Goal: Task Accomplishment & Management: Manage account settings

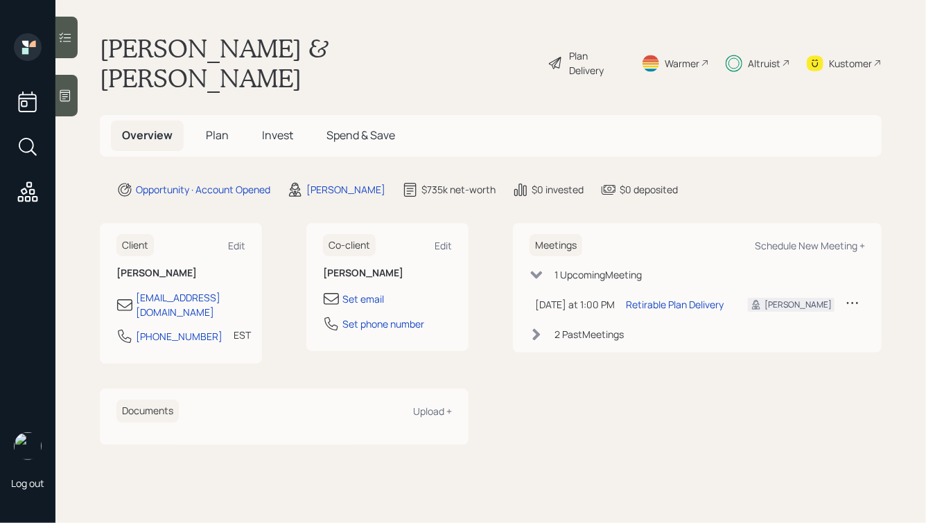
click at [273, 128] on span "Invest" at bounding box center [277, 135] width 31 height 15
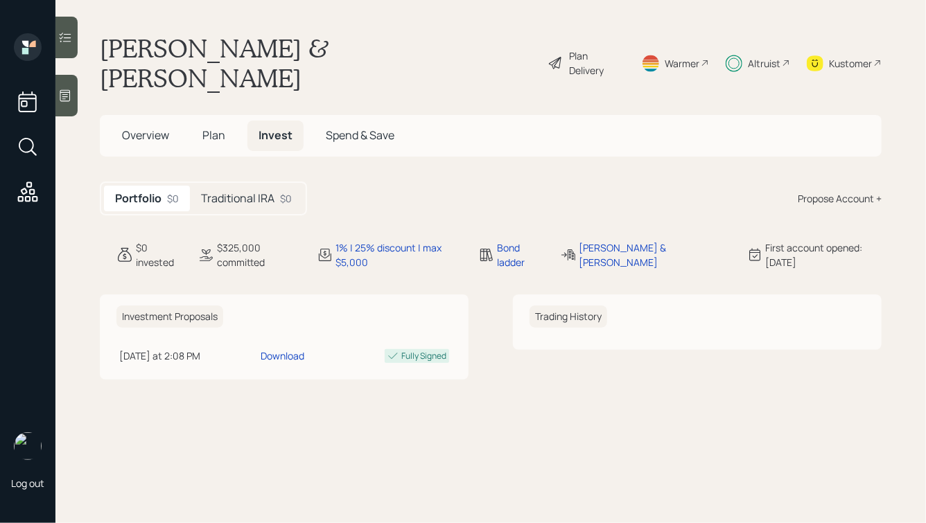
click at [221, 186] on div "Traditional IRA $0" at bounding box center [246, 199] width 113 height 26
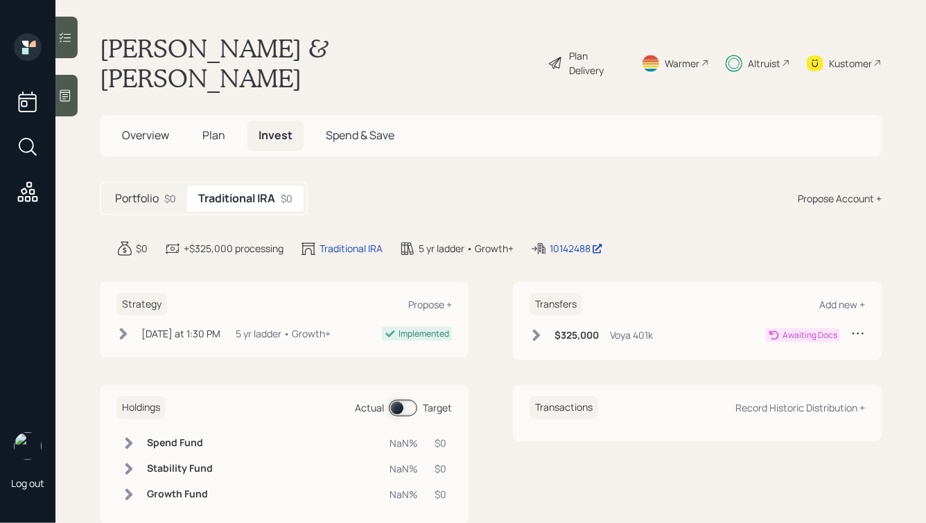
click at [537, 329] on icon at bounding box center [537, 336] width 14 height 14
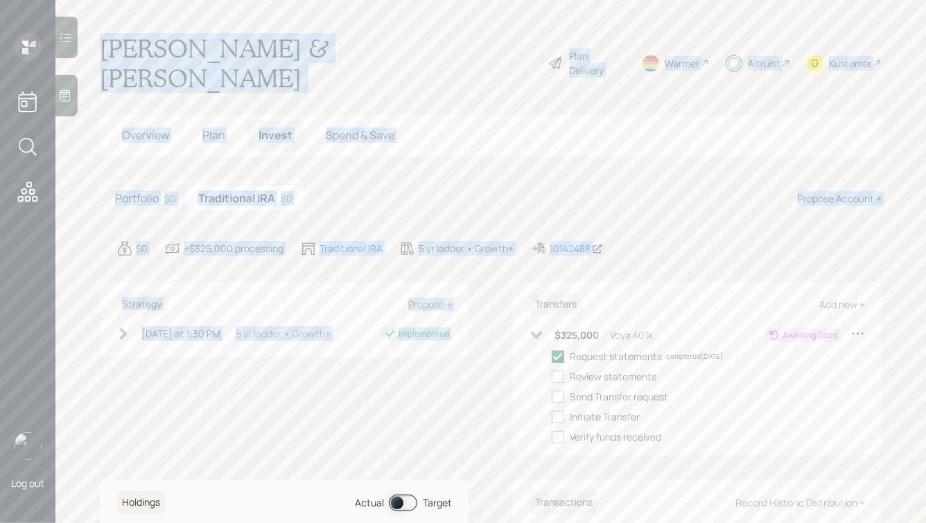
drag, startPoint x: 677, startPoint y: 231, endPoint x: 321, endPoint y: 0, distance: 424.6
click at [321, 0] on main "[PERSON_NAME] & [PERSON_NAME] Plan Delivery Warmer Altruist Kustomer Overview P…" at bounding box center [490, 261] width 871 height 523
click at [321, 0] on main "Michael & Tammy Hebert Plan Delivery Warmer Altruist Kustomer Overview Plan Inv…" at bounding box center [490, 261] width 871 height 523
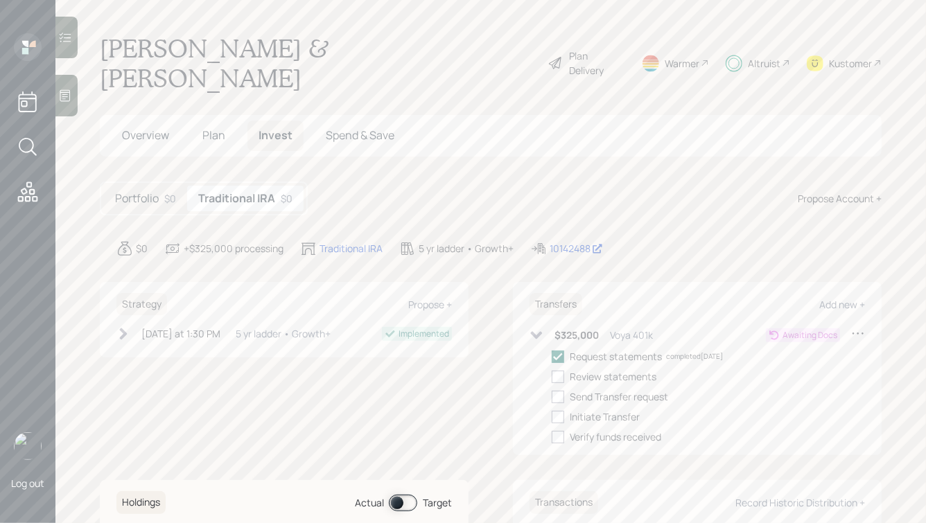
click at [135, 192] on h5 "Portfolio" at bounding box center [137, 198] width 44 height 13
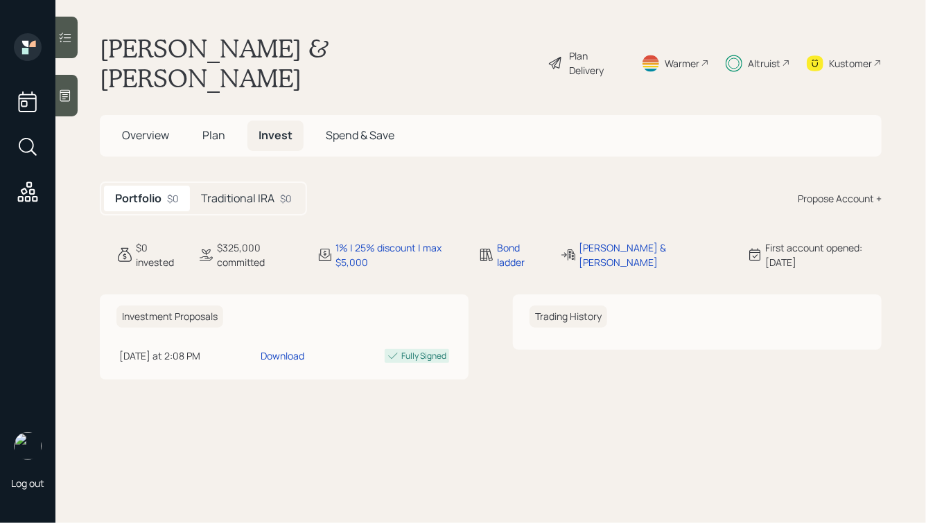
click at [127, 128] on span "Overview" at bounding box center [145, 135] width 47 height 15
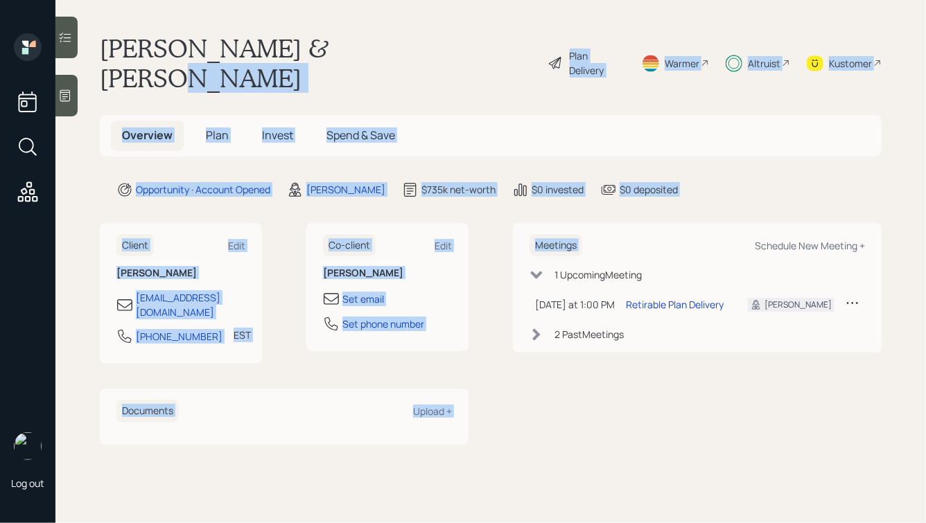
drag, startPoint x: 692, startPoint y: 183, endPoint x: 392, endPoint y: 47, distance: 329.5
click at [392, 49] on main "Michael & Tammy Hebert Plan Delivery Warmer Altruist Kustomer Overview Plan Inv…" at bounding box center [490, 261] width 871 height 523
click at [392, 47] on div "Michael & Tammy Hebert Plan Delivery Warmer Altruist Kustomer" at bounding box center [491, 63] width 782 height 60
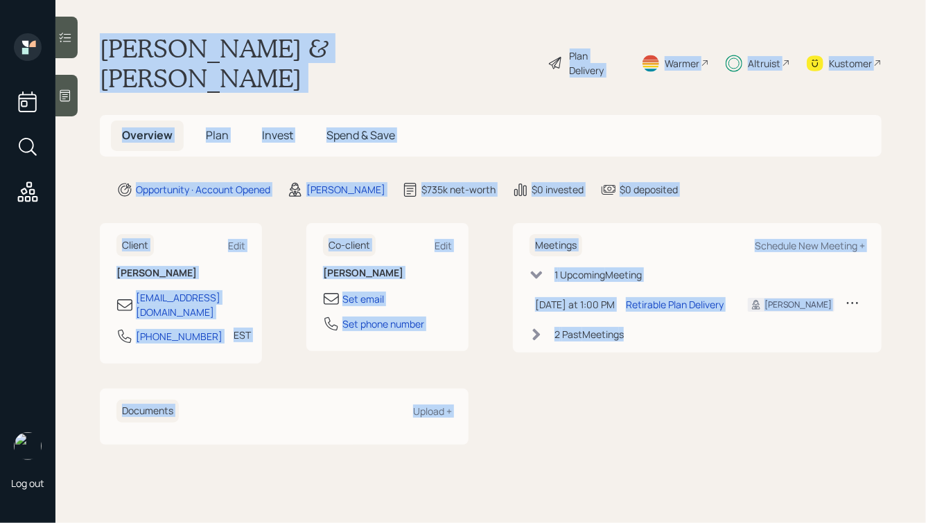
drag, startPoint x: 99, startPoint y: 44, endPoint x: 599, endPoint y: 396, distance: 611.5
click at [599, 396] on main "Michael & Tammy Hebert Plan Delivery Warmer Altruist Kustomer Overview Plan Inv…" at bounding box center [490, 261] width 871 height 523
click at [599, 396] on div "Meetings Schedule New Meeting + 1 Upcoming Meeting Today at 1:00 PM Wednesday, …" at bounding box center [697, 334] width 369 height 222
drag, startPoint x: 99, startPoint y: 42, endPoint x: 574, endPoint y: 427, distance: 611.2
click at [574, 427] on main "Michael & Tammy Hebert Plan Delivery Warmer Altruist Kustomer Overview Plan Inv…" at bounding box center [490, 261] width 871 height 523
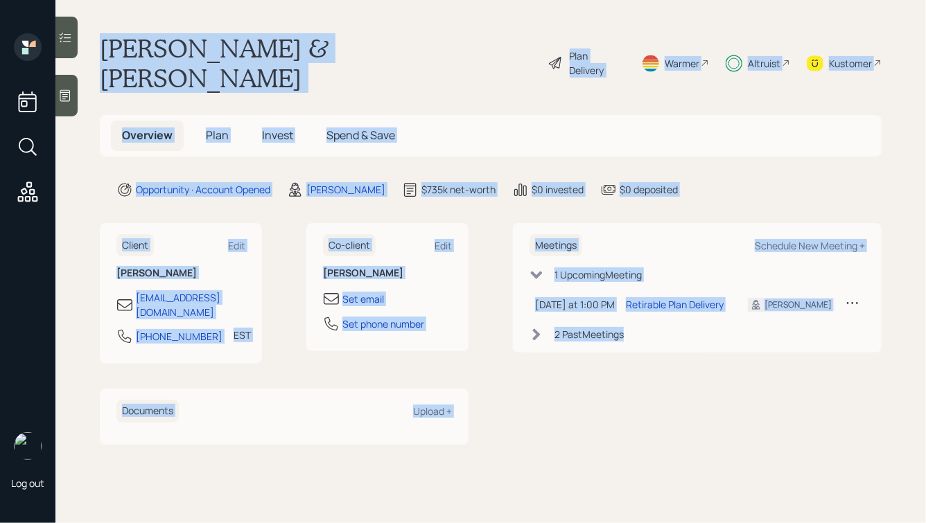
click at [574, 427] on main "Michael & Tammy Hebert Plan Delivery Warmer Altruist Kustomer Overview Plan Inv…" at bounding box center [490, 261] width 871 height 523
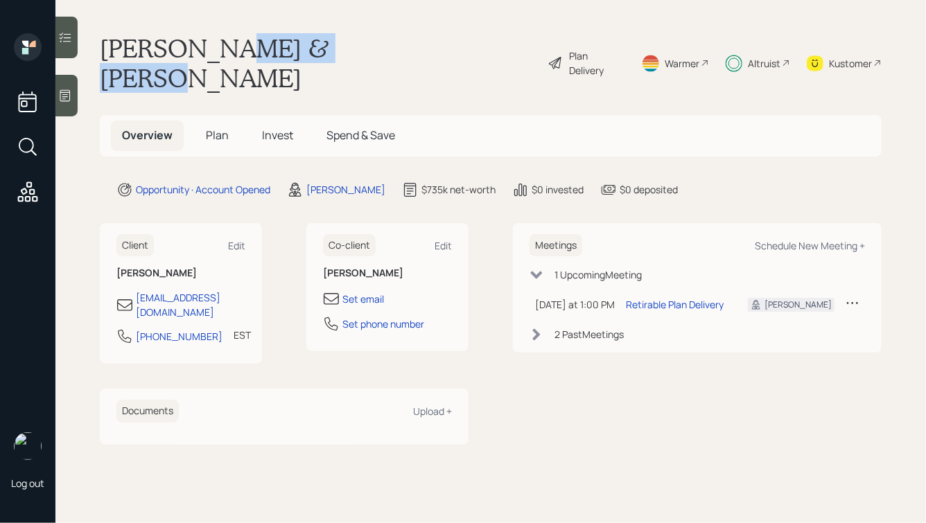
drag, startPoint x: 221, startPoint y: 46, endPoint x: 383, endPoint y: 54, distance: 162.4
click at [383, 54] on h1 "Michael & Tammy Hebert" at bounding box center [318, 63] width 437 height 60
click at [284, 128] on span "Invest" at bounding box center [277, 135] width 31 height 15
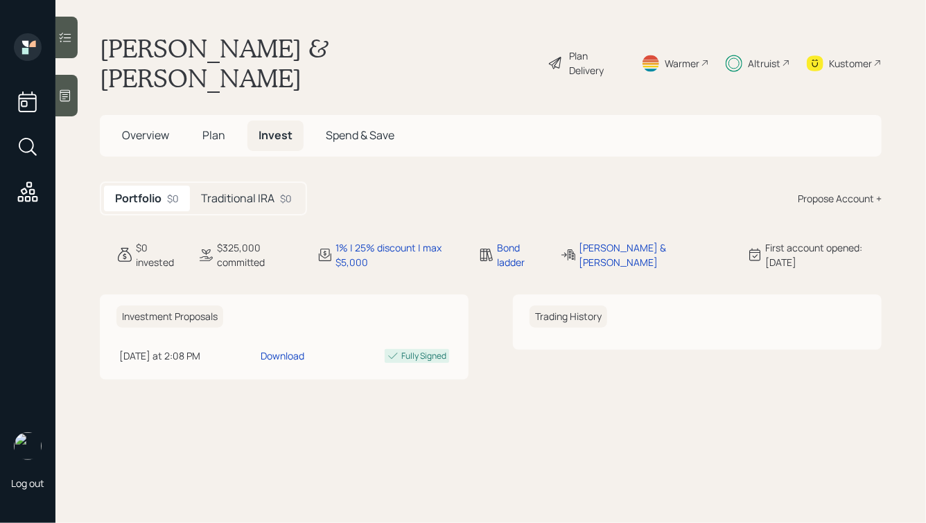
click at [253, 192] on h5 "Traditional IRA" at bounding box center [237, 198] width 73 height 13
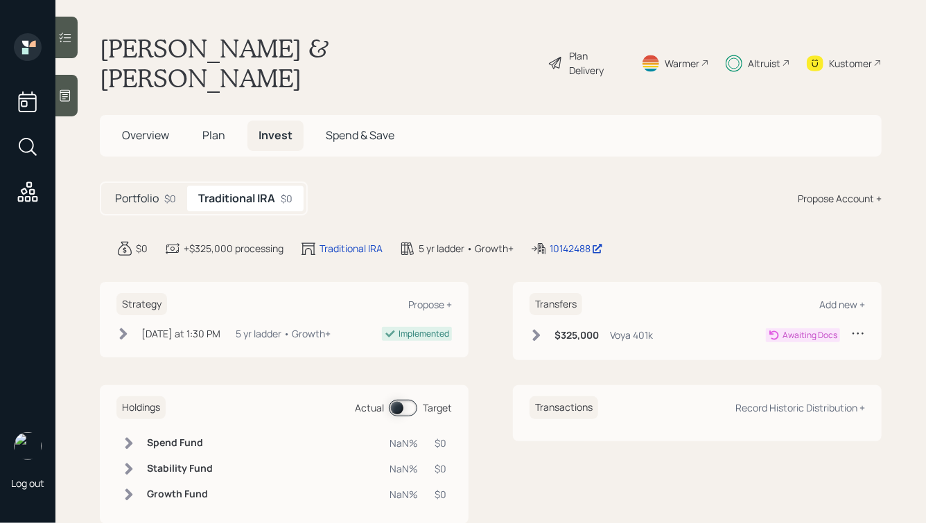
click at [754, 56] on div "Altruist" at bounding box center [764, 63] width 33 height 15
click at [782, 40] on div "Altruist" at bounding box center [758, 63] width 64 height 60
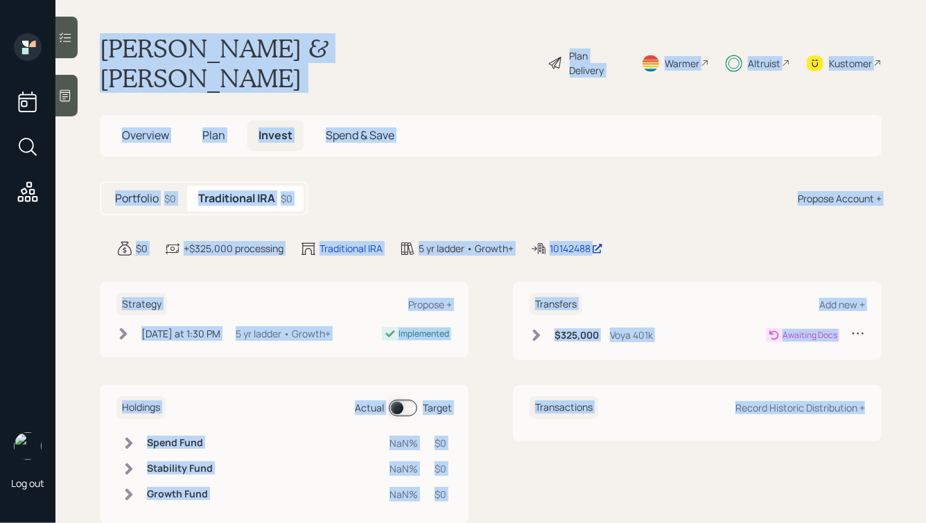
drag, startPoint x: 107, startPoint y: 42, endPoint x: 672, endPoint y: 465, distance: 705.4
click at [672, 465] on main "Michael & Tammy Hebert Plan Delivery Warmer Altruist Kustomer Overview Plan Inv…" at bounding box center [490, 261] width 871 height 523
click at [672, 465] on div "Transactions Record Historic Distribution +" at bounding box center [697, 454] width 369 height 139
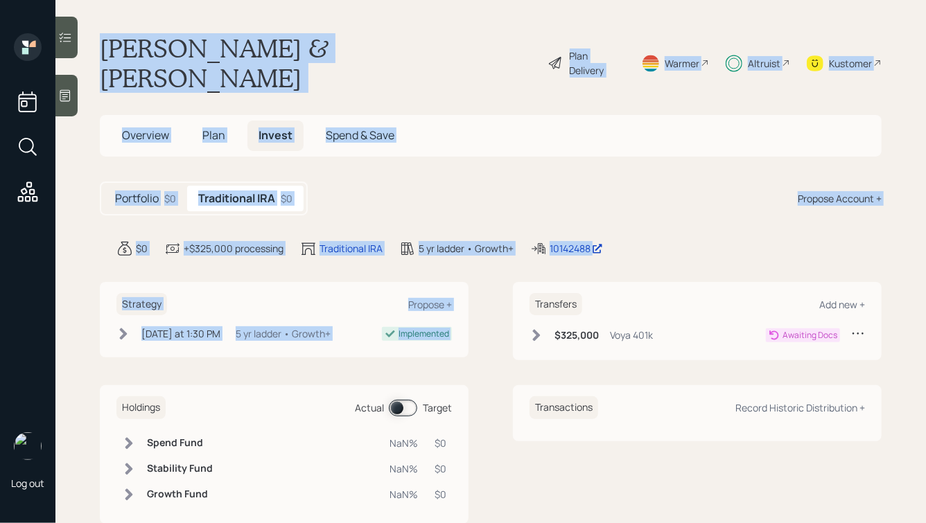
drag, startPoint x: 673, startPoint y: 249, endPoint x: 374, endPoint y: -39, distance: 414.8
click at [374, 0] on html "Log out Michael & Tammy Hebert Plan Delivery Warmer Altruist Kustomer Overview …" at bounding box center [463, 261] width 926 height 523
click at [342, 29] on main "Michael & Tammy Hebert Plan Delivery Warmer Altruist Kustomer Overview Plan Inv…" at bounding box center [490, 261] width 871 height 523
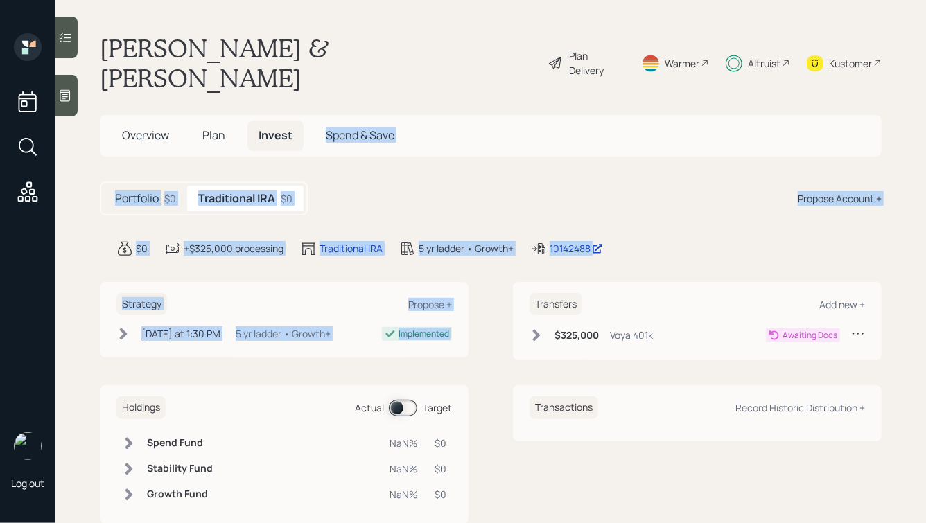
drag, startPoint x: 677, startPoint y: 230, endPoint x: 422, endPoint y: 57, distance: 307.9
click at [423, 59] on main "Michael & Tammy Hebert Plan Delivery Warmer Altruist Kustomer Overview Plan Inv…" at bounding box center [490, 261] width 871 height 523
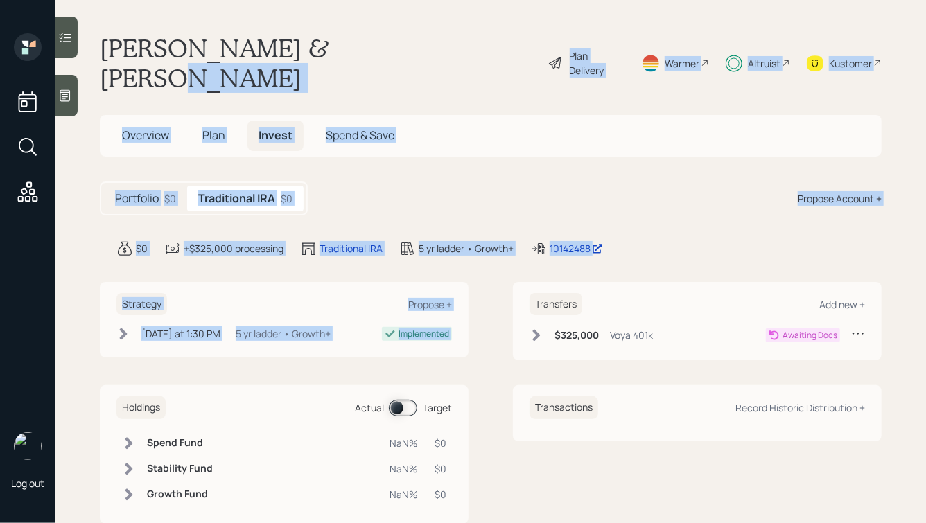
click at [422, 57] on div "Michael & Tammy Hebert Plan Delivery Warmer Altruist Kustomer" at bounding box center [491, 63] width 782 height 60
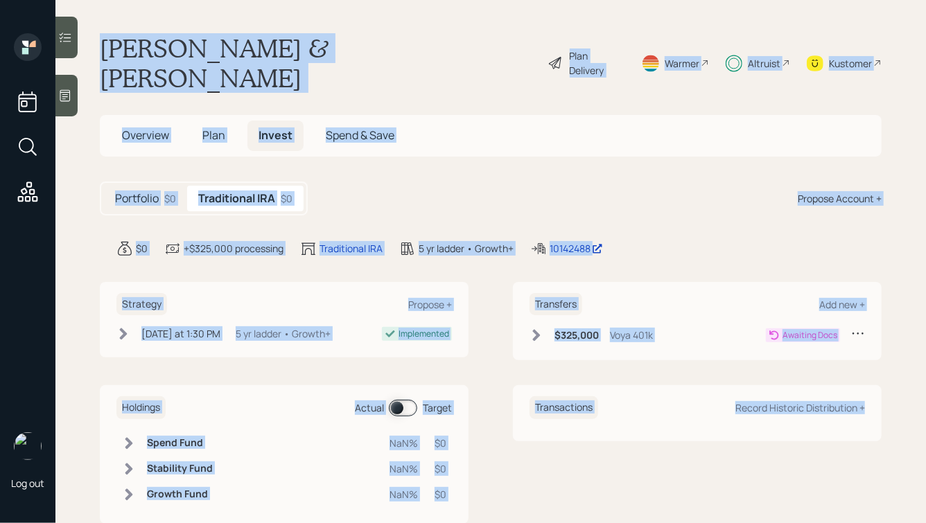
drag, startPoint x: 96, startPoint y: 44, endPoint x: 813, endPoint y: 442, distance: 819.9
click at [813, 442] on main "Michael & Tammy Hebert Plan Delivery Warmer Altruist Kustomer Overview Plan Inv…" at bounding box center [490, 261] width 871 height 523
click at [813, 442] on div "Transactions Record Historic Distribution +" at bounding box center [697, 454] width 369 height 139
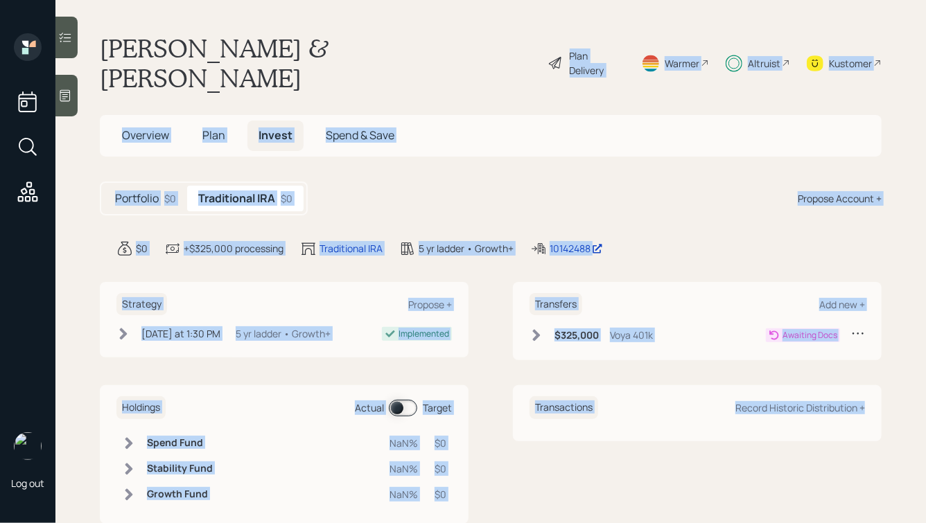
drag, startPoint x: 863, startPoint y: 442, endPoint x: 487, endPoint y: 23, distance: 562.6
click at [487, 24] on main "Michael & Tammy Hebert Plan Delivery Warmer Altruist Kustomer Overview Plan Inv…" at bounding box center [490, 261] width 871 height 523
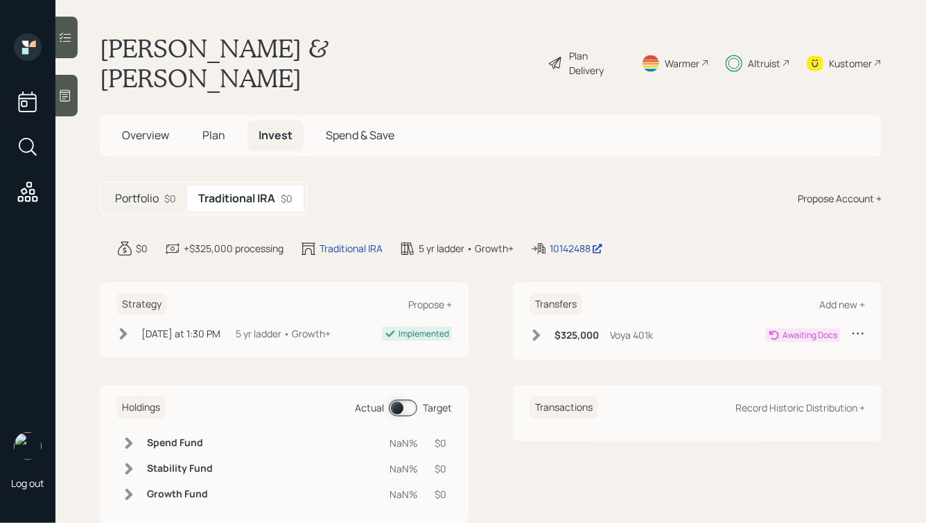
click at [487, 23] on main "Michael & Tammy Hebert Plan Delivery Warmer Altruist Kustomer Overview Plan Inv…" at bounding box center [490, 261] width 871 height 523
click at [213, 128] on span "Plan" at bounding box center [213, 135] width 23 height 15
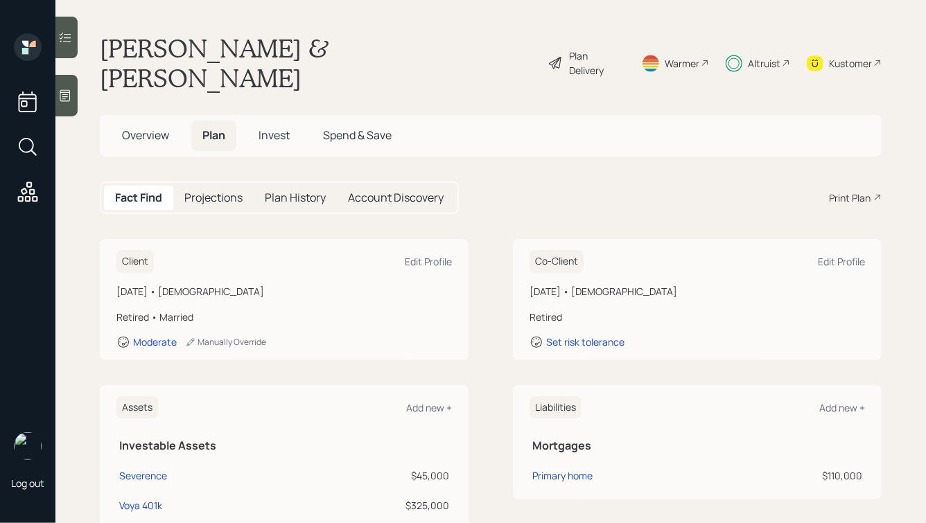
click at [142, 128] on span "Overview" at bounding box center [145, 135] width 47 height 15
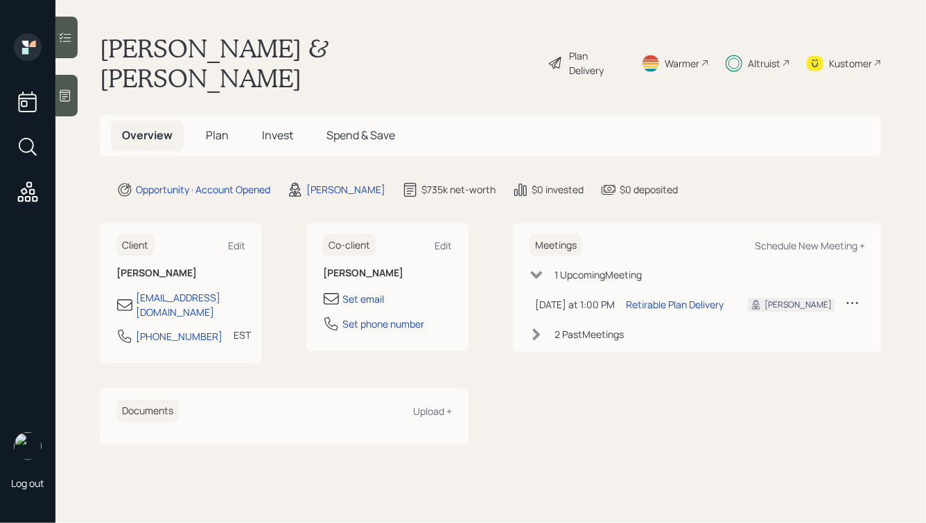
click at [214, 128] on span "Plan" at bounding box center [217, 135] width 23 height 15
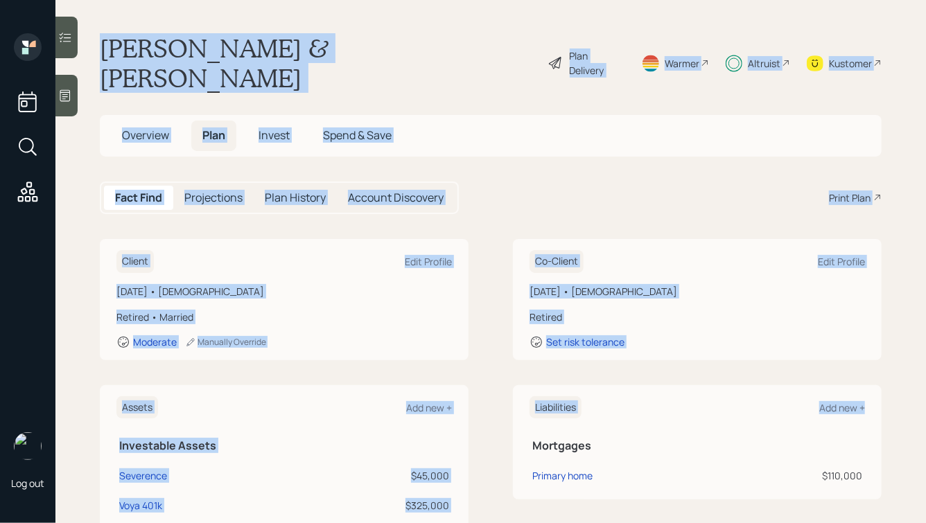
drag, startPoint x: 100, startPoint y: 42, endPoint x: 711, endPoint y: 486, distance: 755.9
click at [711, 486] on main "Michael & Tammy Hebert Plan Delivery Warmer Altruist Kustomer Overview Plan Inv…" at bounding box center [490, 261] width 871 height 523
click at [711, 486] on div "Liabilities Add new + Mortgages Primary home $110,000" at bounding box center [697, 501] width 369 height 232
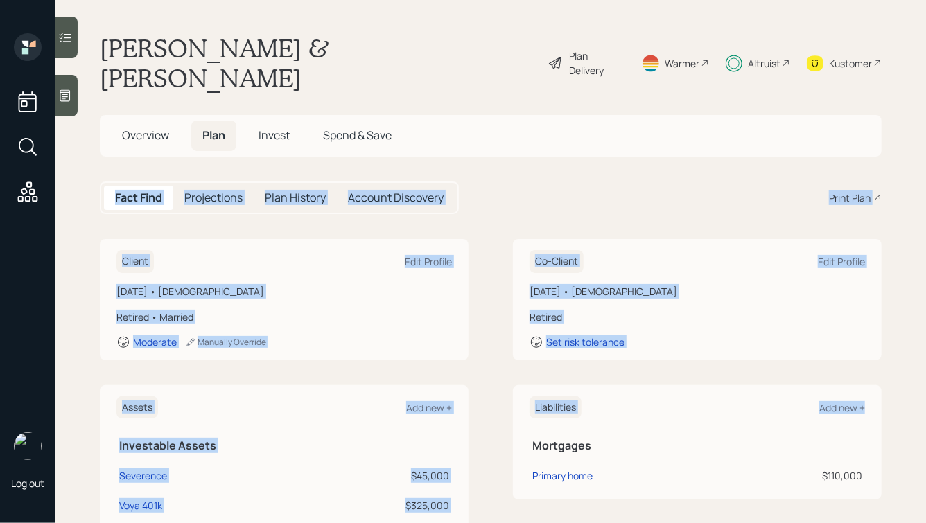
drag, startPoint x: 880, startPoint y: 487, endPoint x: 632, endPoint y: 118, distance: 445.1
click at [632, 118] on main "Michael & Tammy Hebert Plan Delivery Warmer Altruist Kustomer Overview Plan Inv…" at bounding box center [490, 261] width 871 height 523
click at [580, 182] on div "Fact Find Projections Plan History Account Discovery Print Plan" at bounding box center [491, 198] width 782 height 33
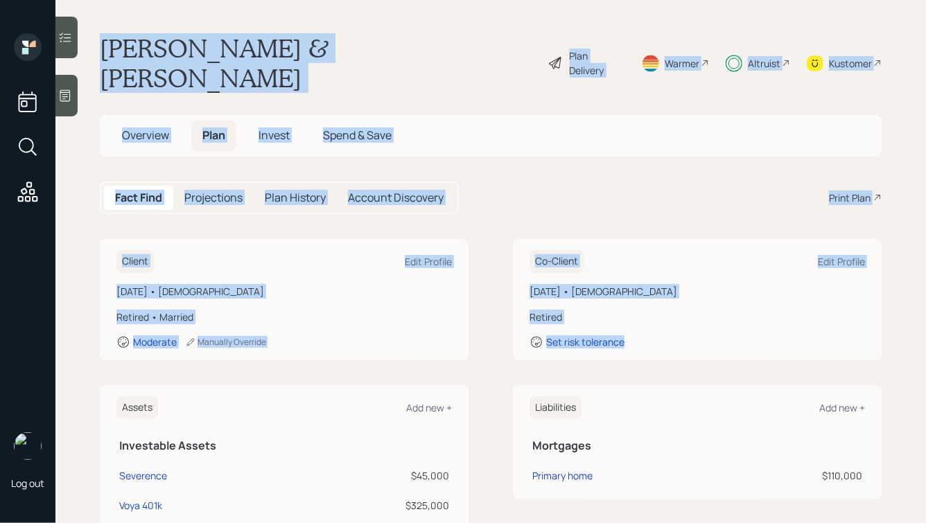
drag, startPoint x: 99, startPoint y: 43, endPoint x: 695, endPoint y: 331, distance: 661.7
click at [695, 331] on main "Michael & Tammy Hebert Plan Delivery Warmer Altruist Kustomer Overview Plan Inv…" at bounding box center [490, 261] width 871 height 523
drag, startPoint x: 722, startPoint y: 329, endPoint x: 410, endPoint y: 1, distance: 453.1
click at [412, 1] on main "Michael & Tammy Hebert Plan Delivery Warmer Altruist Kustomer Overview Plan Inv…" at bounding box center [490, 261] width 871 height 523
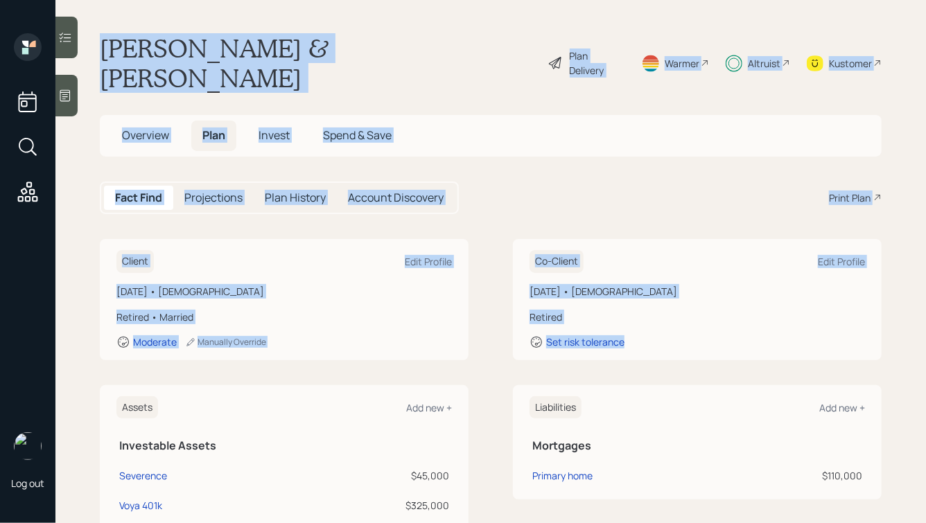
click at [315, 63] on h1 "Michael & Tammy Hebert" at bounding box center [318, 63] width 437 height 60
